Goal: Task Accomplishment & Management: Manage account settings

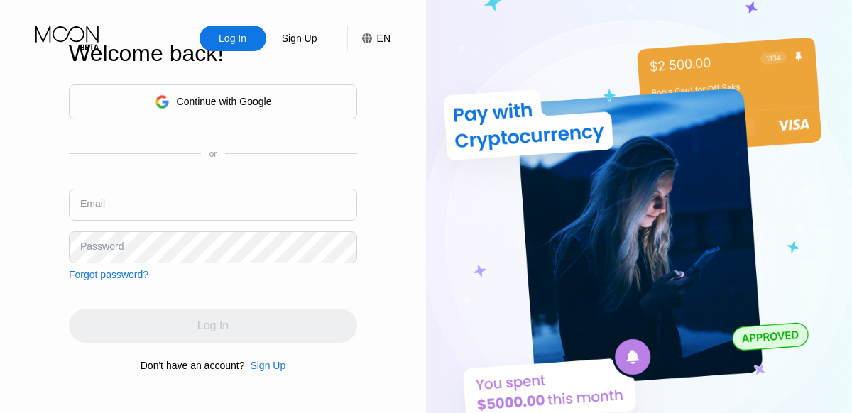
click at [111, 211] on input "text" at bounding box center [213, 205] width 288 height 32
type input "[EMAIL_ADDRESS][DOMAIN_NAME]"
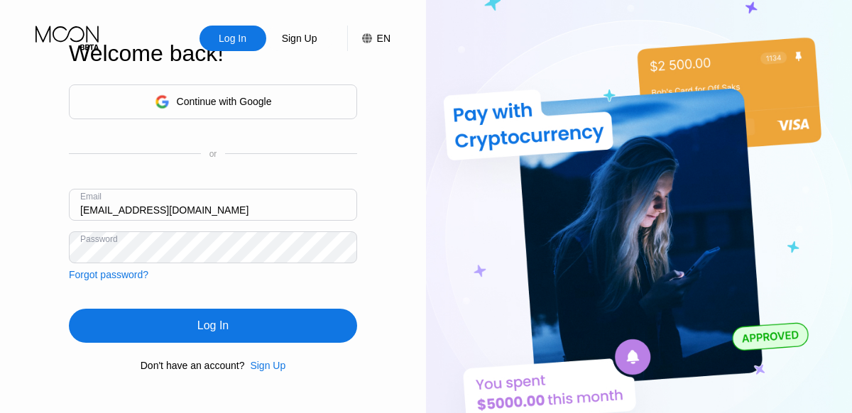
click at [180, 331] on div "Log In" at bounding box center [213, 326] width 288 height 34
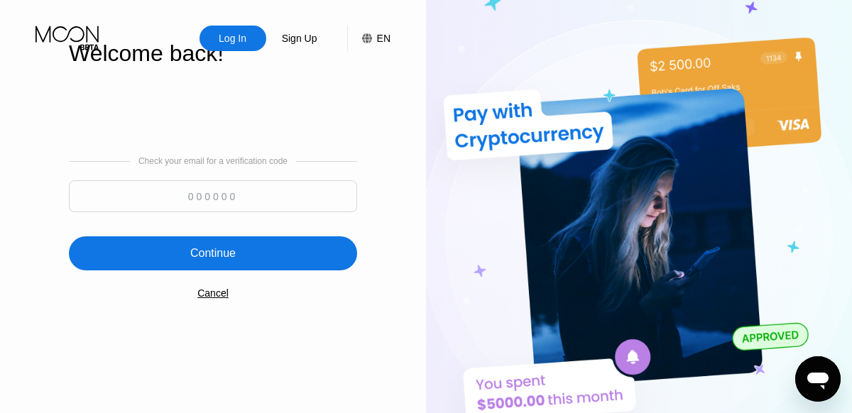
click at [160, 201] on input at bounding box center [213, 196] width 288 height 32
type input "665737"
click at [133, 270] on div "Continue" at bounding box center [213, 253] width 288 height 34
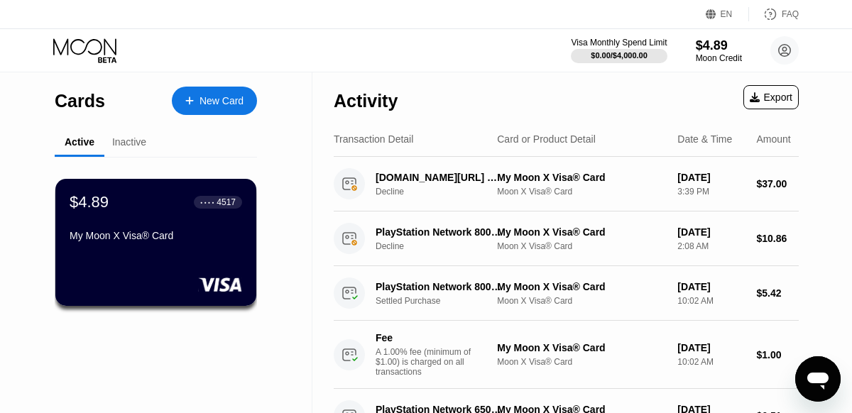
click at [135, 255] on div "$4.89 ● ● ● ● 4517 My Moon X Visa® Card" at bounding box center [155, 242] width 201 height 127
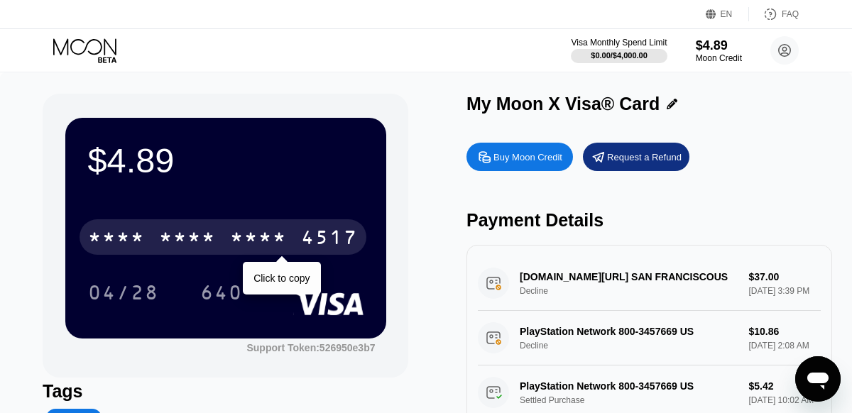
click at [150, 237] on div "* * * * * * * * * * * * 4517" at bounding box center [222, 236] width 287 height 35
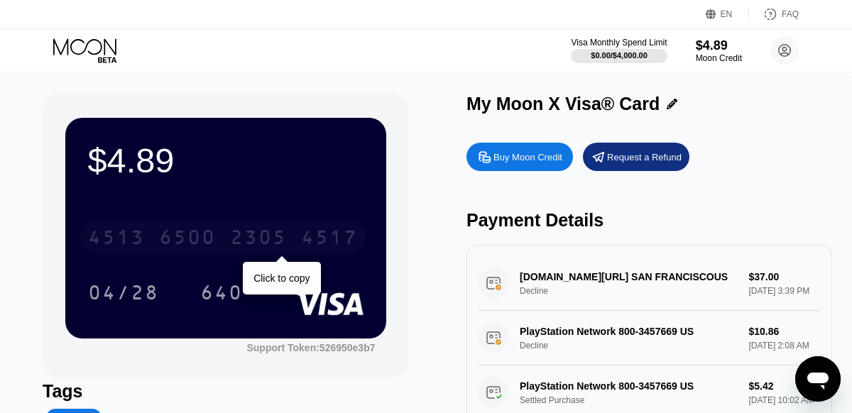
click at [310, 232] on div "4517" at bounding box center [329, 239] width 57 height 23
